Goal: Obtain resource: Obtain resource

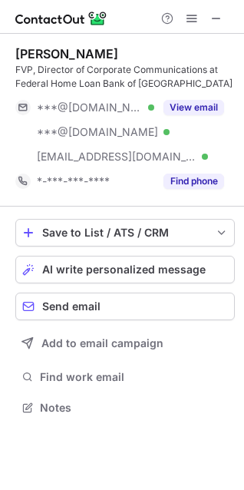
scroll to position [397, 244]
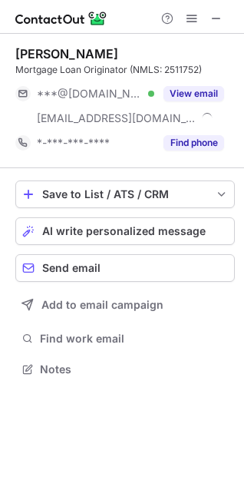
scroll to position [359, 244]
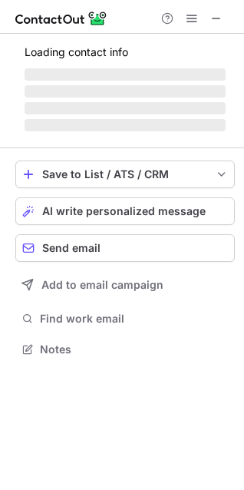
scroll to position [359, 244]
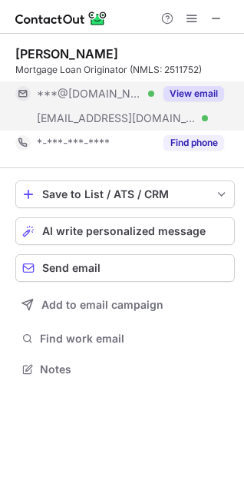
click at [197, 93] on button "View email" at bounding box center [194, 93] width 61 height 15
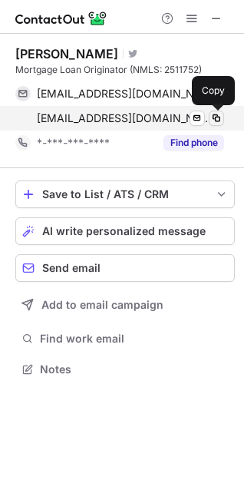
click at [216, 116] on span at bounding box center [217, 118] width 12 height 12
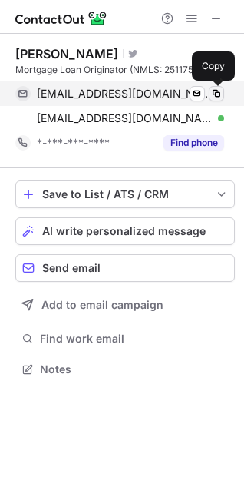
click at [217, 91] on span at bounding box center [217, 94] width 12 height 12
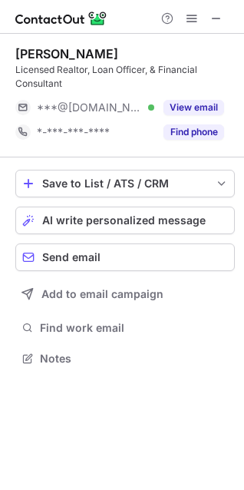
scroll to position [348, 244]
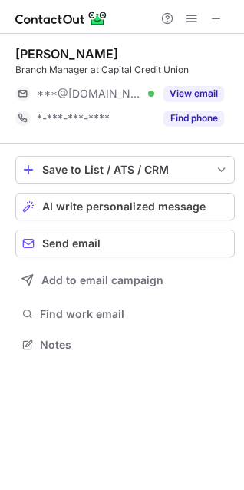
scroll to position [334, 244]
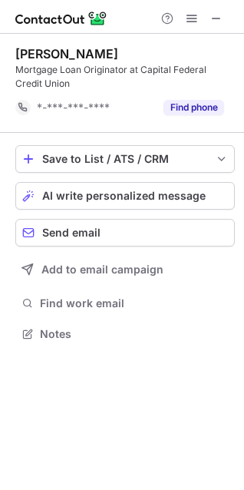
scroll to position [8, 8]
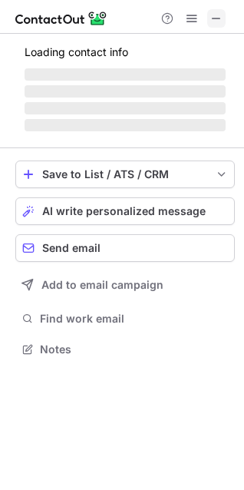
click at [223, 15] on button at bounding box center [216, 18] width 18 height 18
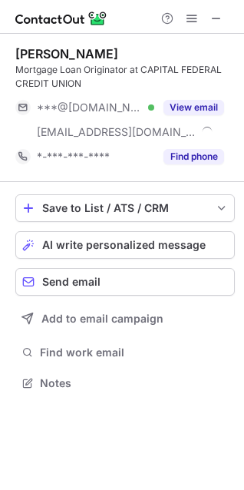
scroll to position [373, 244]
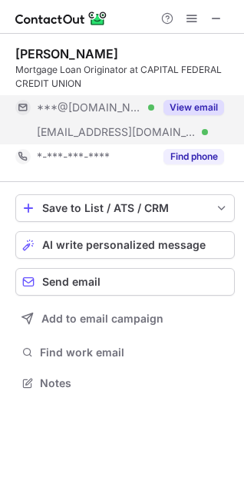
click at [191, 105] on button "View email" at bounding box center [194, 107] width 61 height 15
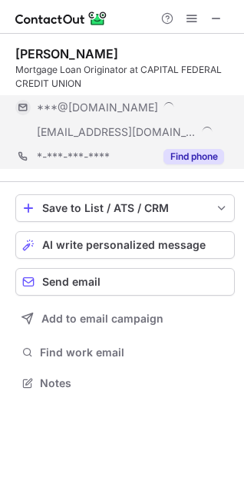
scroll to position [397, 244]
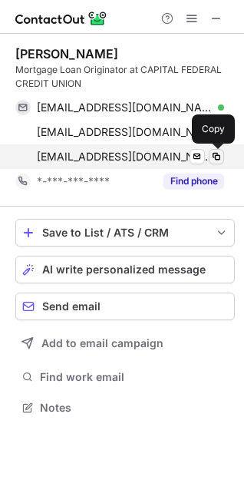
click at [213, 156] on span at bounding box center [217, 157] width 12 height 12
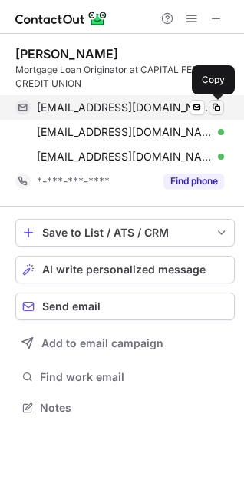
click at [217, 105] on span at bounding box center [217, 107] width 12 height 12
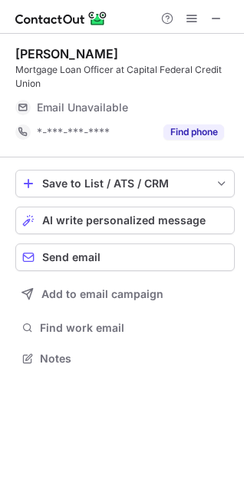
scroll to position [348, 244]
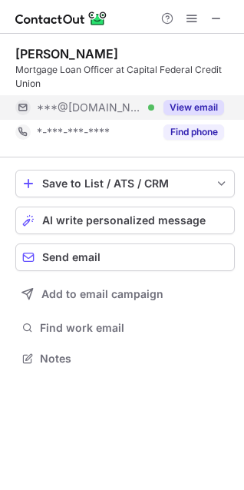
click at [197, 108] on button "View email" at bounding box center [194, 107] width 61 height 15
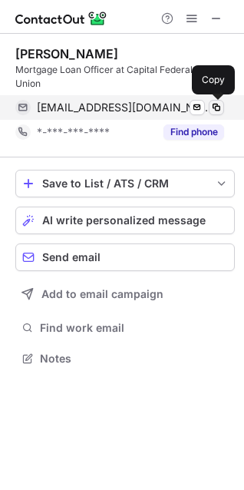
click at [221, 106] on span at bounding box center [217, 107] width 12 height 12
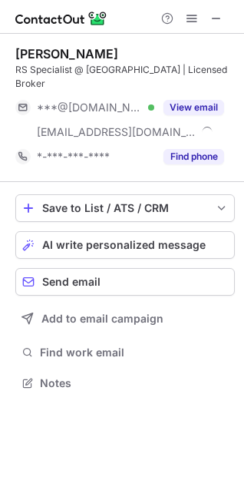
scroll to position [359, 244]
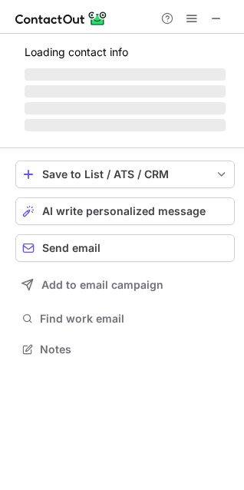
scroll to position [339, 244]
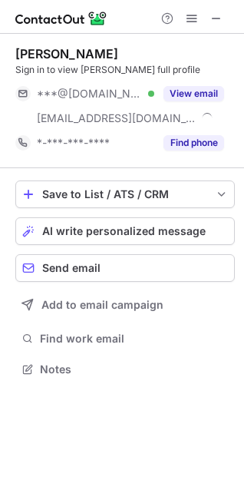
scroll to position [359, 244]
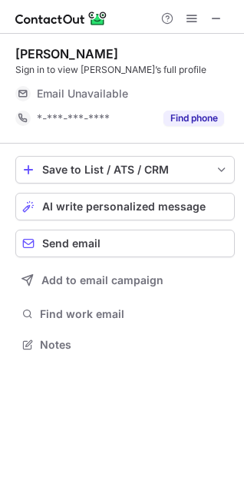
scroll to position [334, 244]
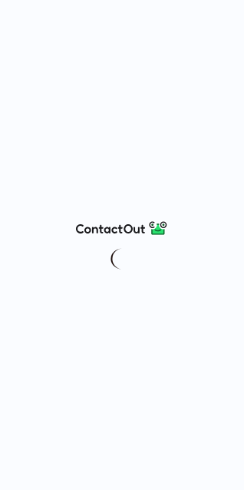
click at [168, 75] on div at bounding box center [122, 245] width 244 height 490
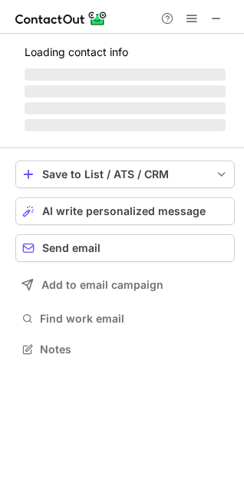
scroll to position [339, 244]
